Goal: Task Accomplishment & Management: Use online tool/utility

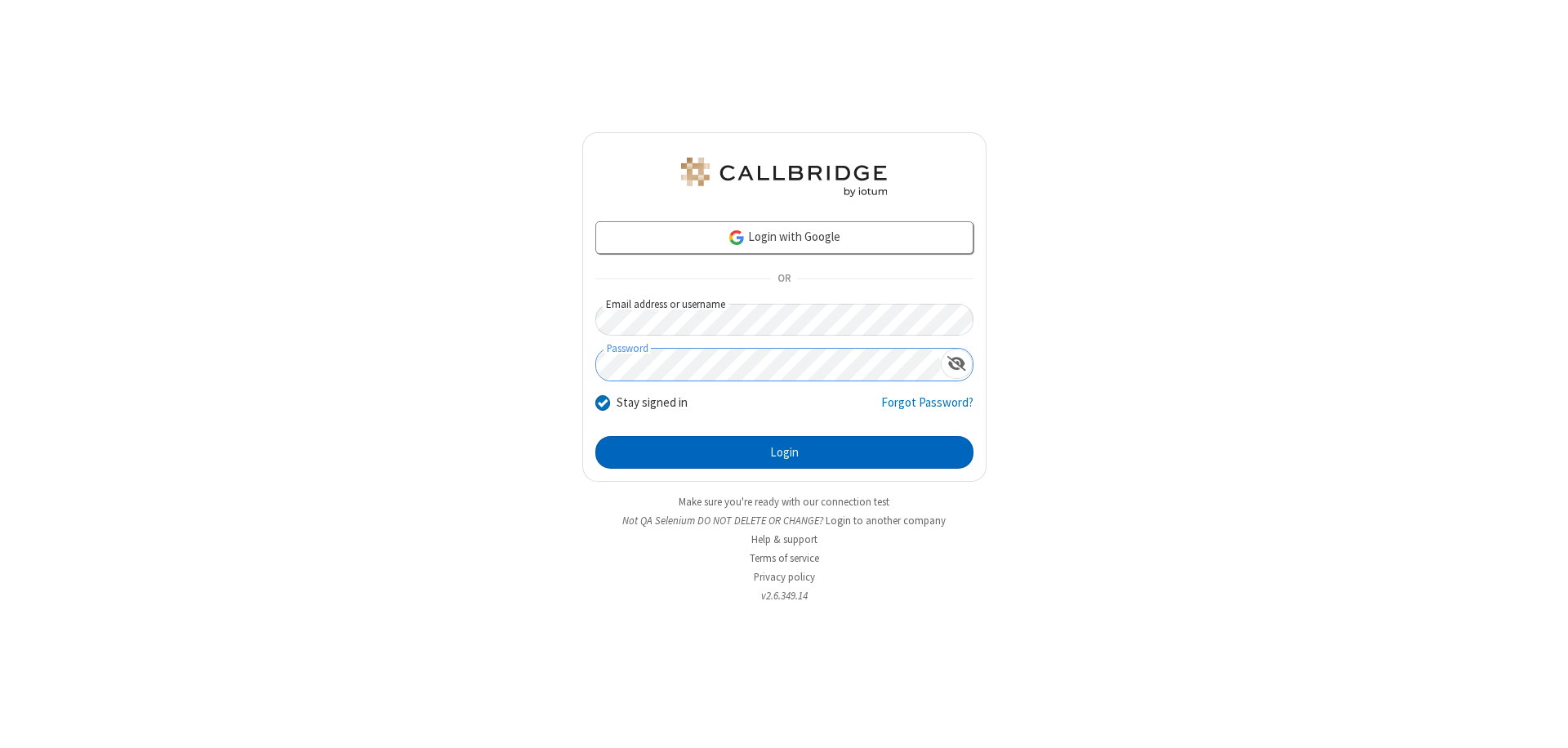
click at [784, 452] on button "Login" at bounding box center [784, 452] width 378 height 33
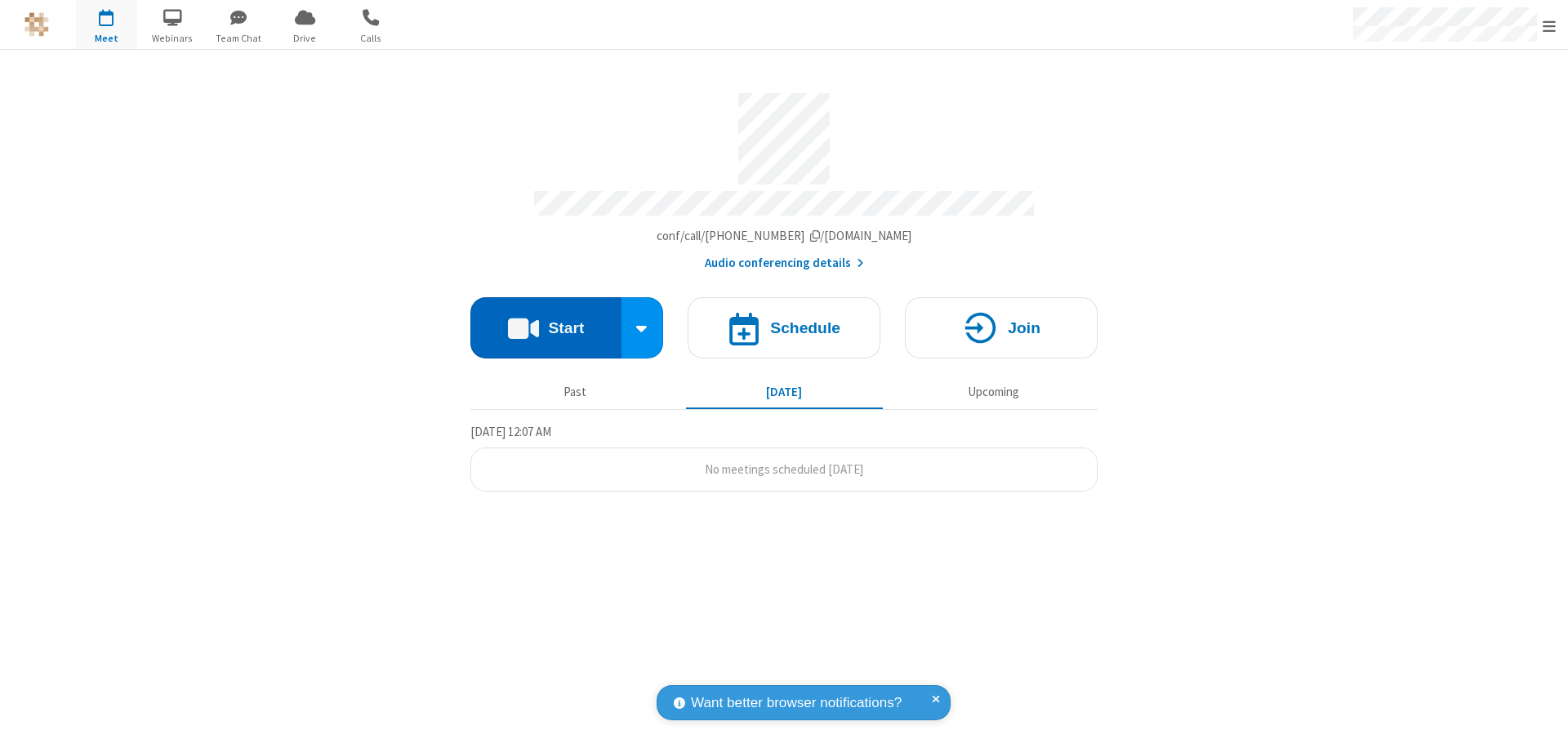
click at [545, 320] on button "Start" at bounding box center [545, 328] width 151 height 61
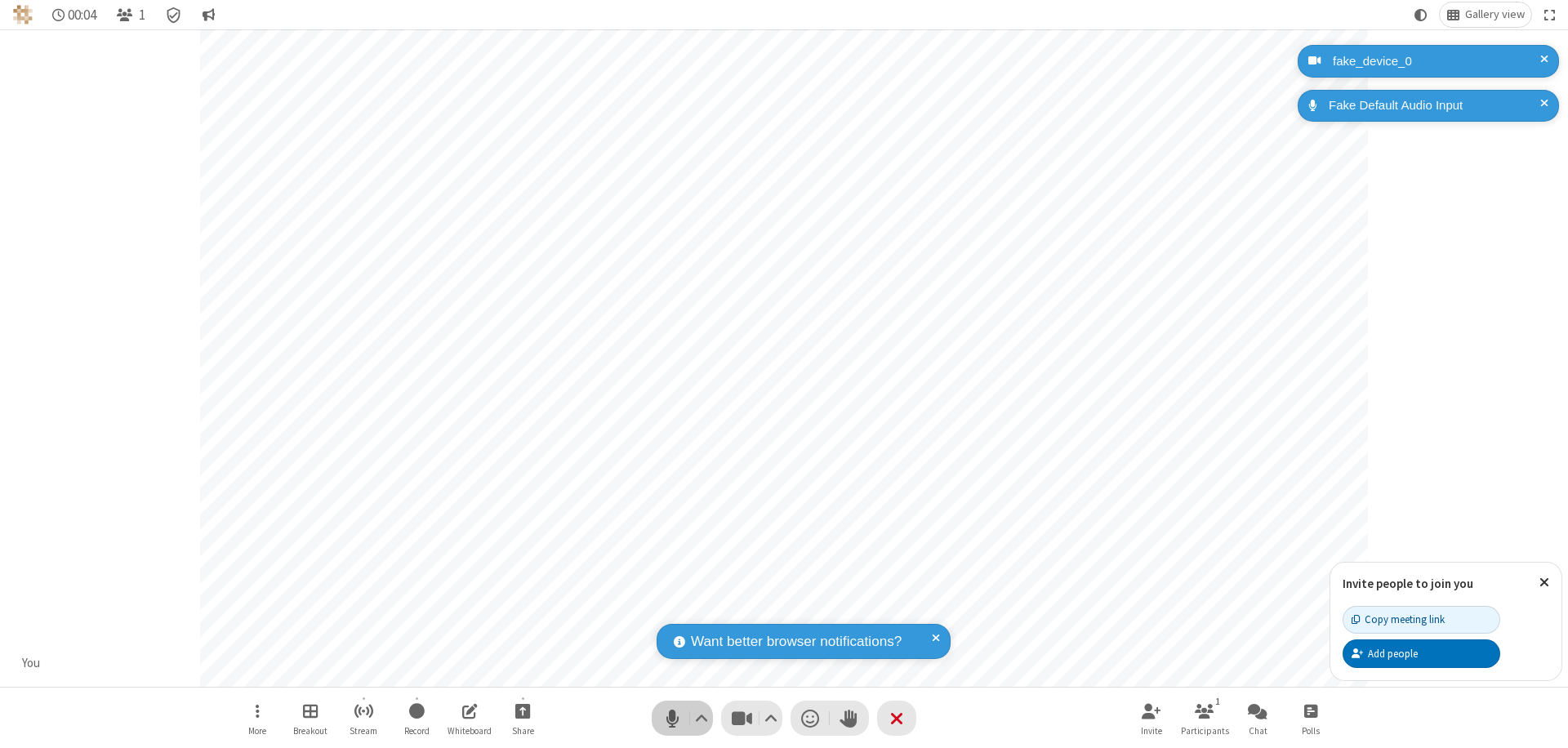
click at [672, 718] on span "Mute (⌘+Shift+A)" at bounding box center [672, 718] width 25 height 24
click at [672, 718] on span "Unmute (⌘+Shift+A)" at bounding box center [672, 718] width 25 height 24
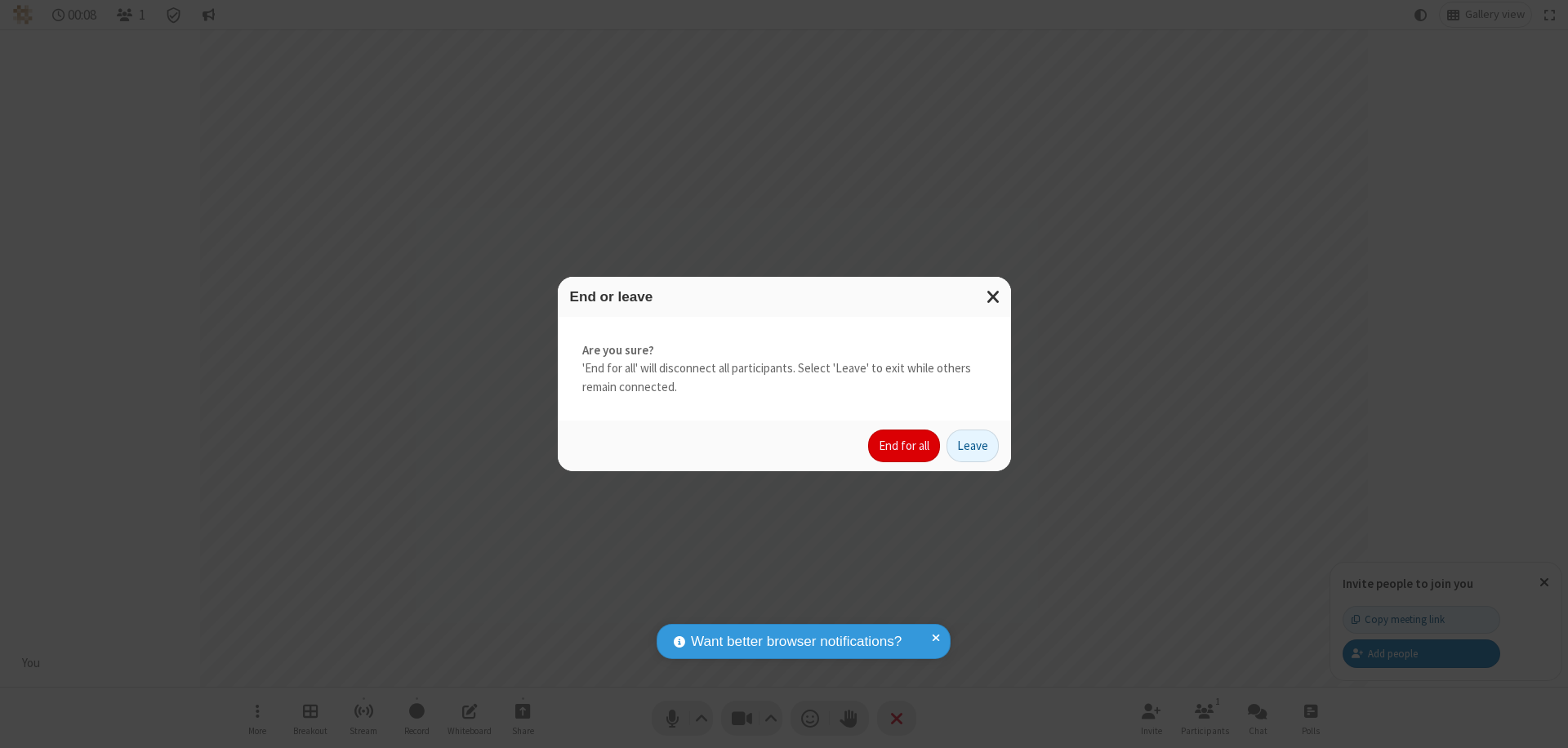
click at [905, 446] on button "End for all" at bounding box center [904, 445] width 72 height 33
